Goal: Go to known website: Access a specific website the user already knows

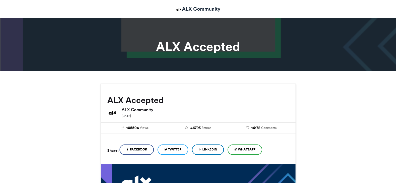
click at [192, 10] on link "ALX Community" at bounding box center [197, 9] width 45 height 8
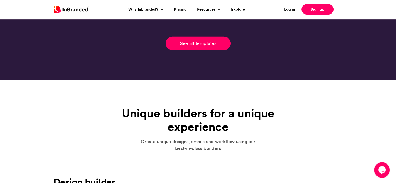
scroll to position [1346, 0]
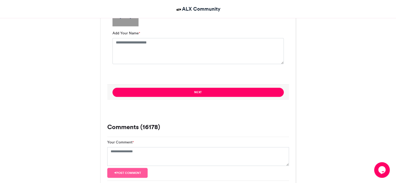
scroll to position [416, 0]
